Goal: Information Seeking & Learning: Learn about a topic

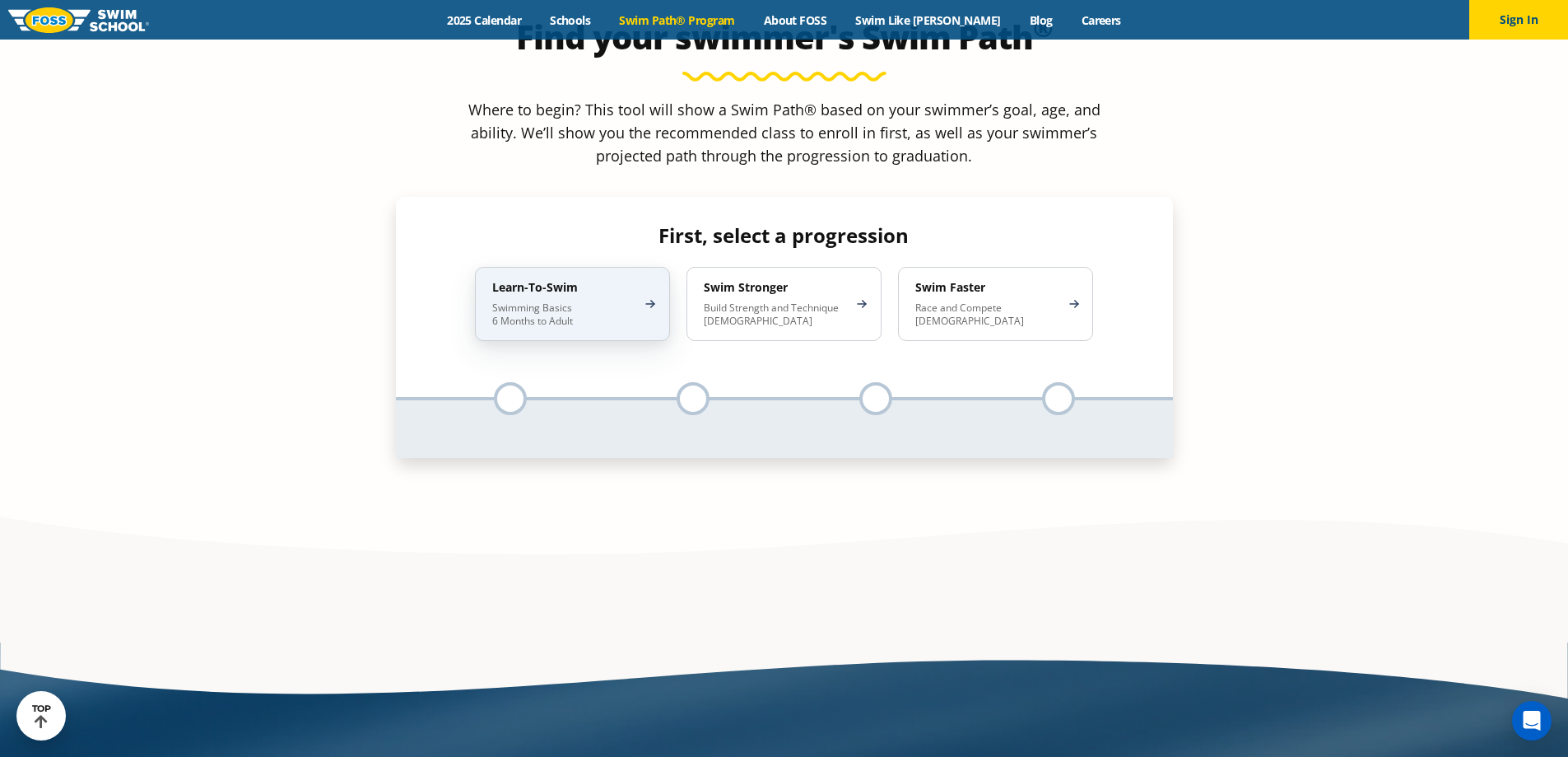
scroll to position [1647, 0]
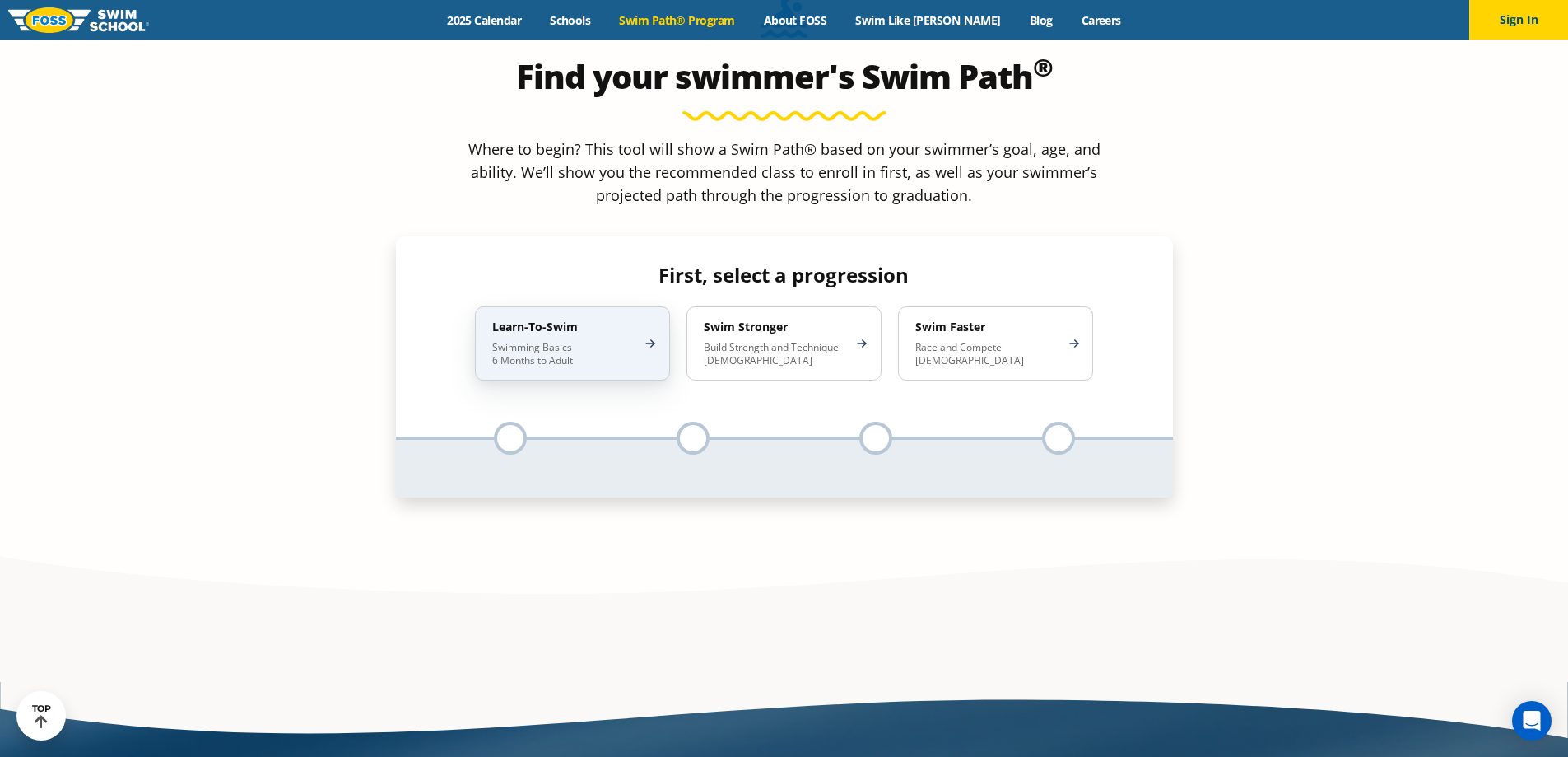
click at [634, 306] on div "Learn-To-Swim Swimming Basics 6 Months to Adult" at bounding box center [573, 343] width 195 height 74
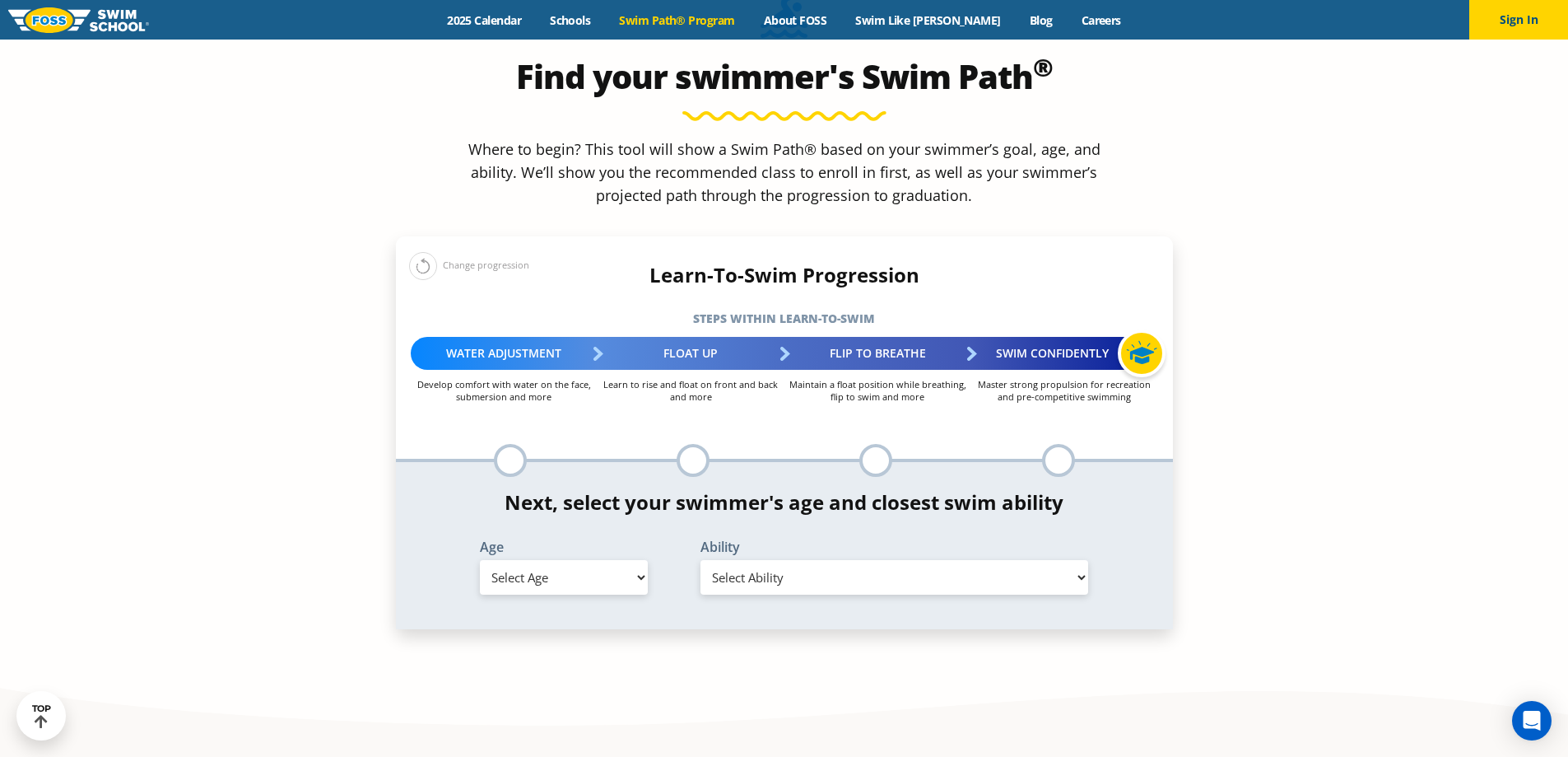
click at [622, 560] on select "Select Age [DEMOGRAPHIC_DATA] months - 1 year 1 year 2 years 3 years 4 years 5 …" at bounding box center [563, 577] width 168 height 35
select select "3-years"
click at [480, 560] on select "Select Age [DEMOGRAPHIC_DATA] months - 1 year 1 year 2 years 3 years 4 years 5 …" at bounding box center [563, 577] width 168 height 35
click at [819, 560] on select "Select Ability First in-water experience When in the water, reliant on a life j…" at bounding box center [894, 577] width 388 height 35
click at [1305, 373] on section "Find your swimmer's Swim Path ® Where to begin? This tool will show a Swim Path…" at bounding box center [784, 339] width 1568 height 808
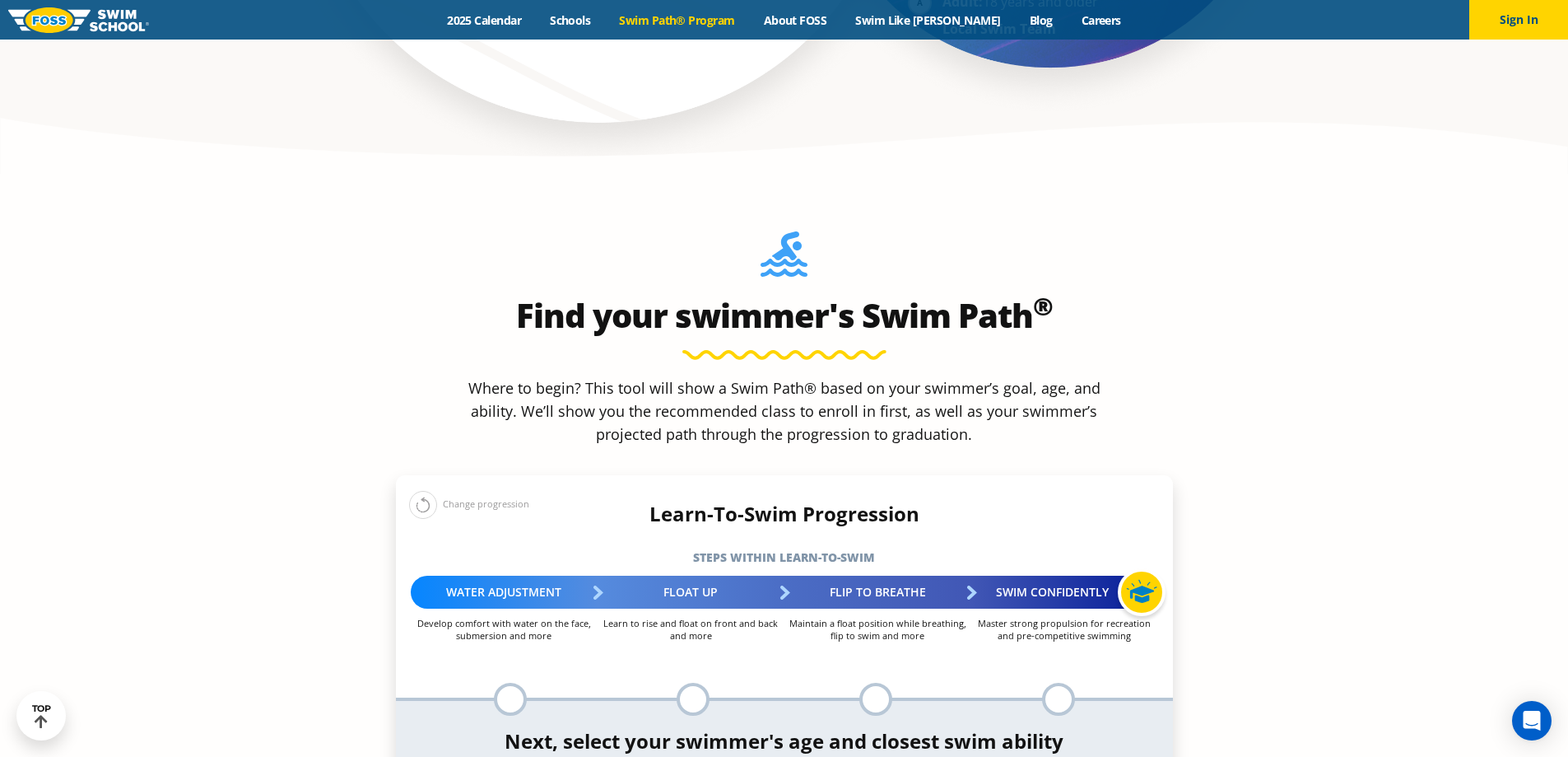
scroll to position [1400, 0]
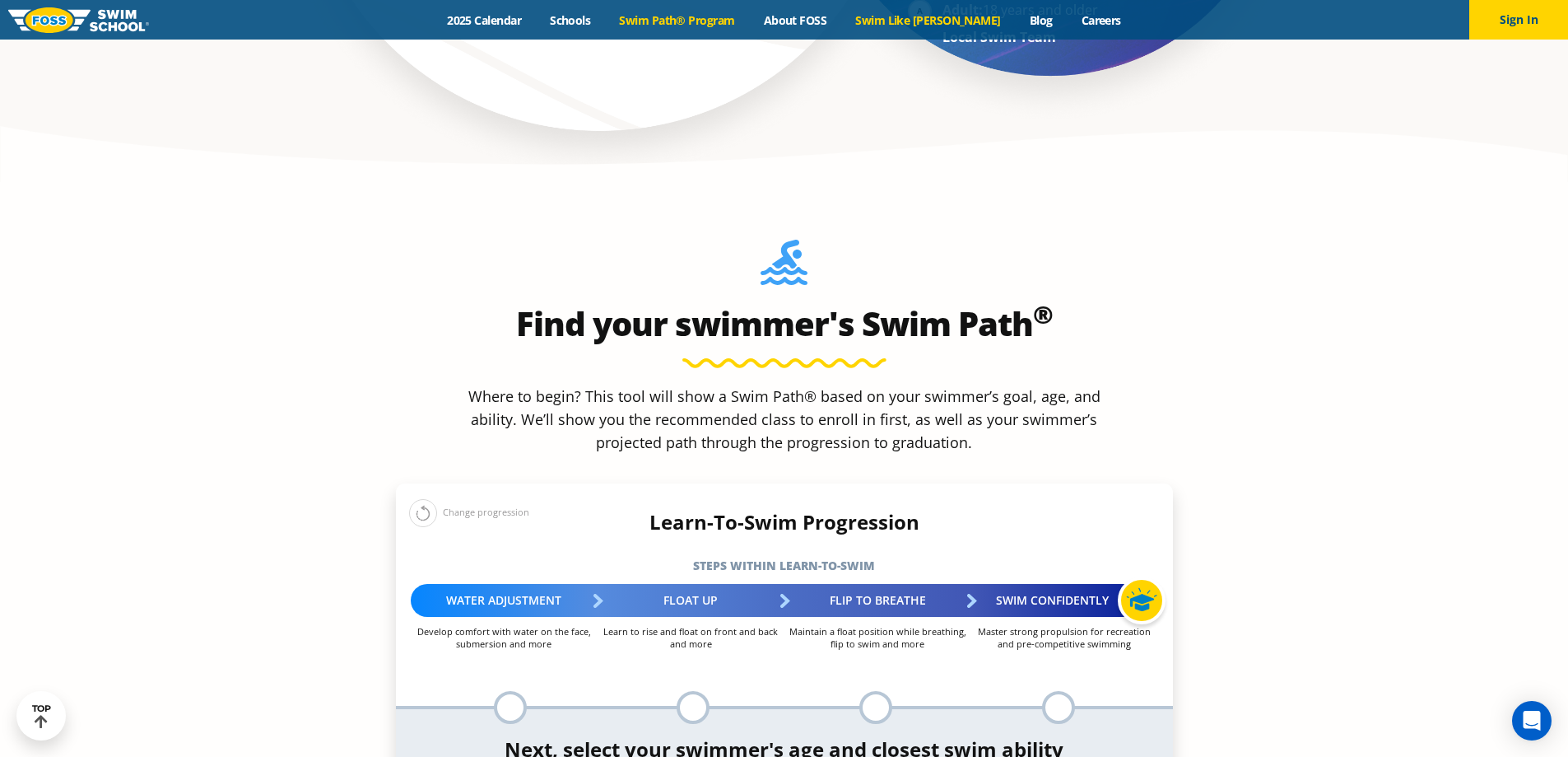
click at [930, 22] on link "Swim Like [PERSON_NAME]" at bounding box center [928, 20] width 174 height 16
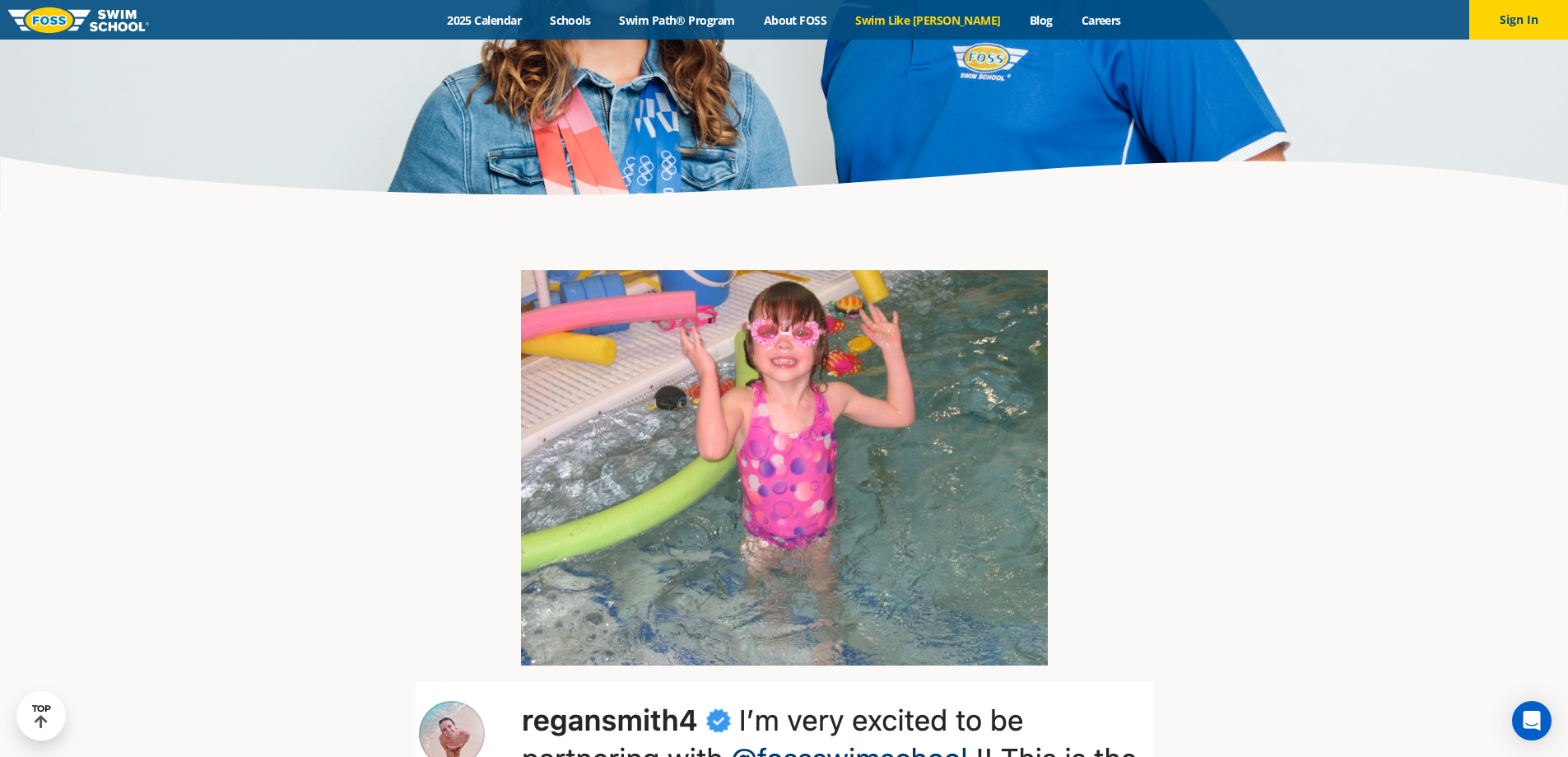
scroll to position [1976, 0]
